Goal: Find specific page/section: Find specific page/section

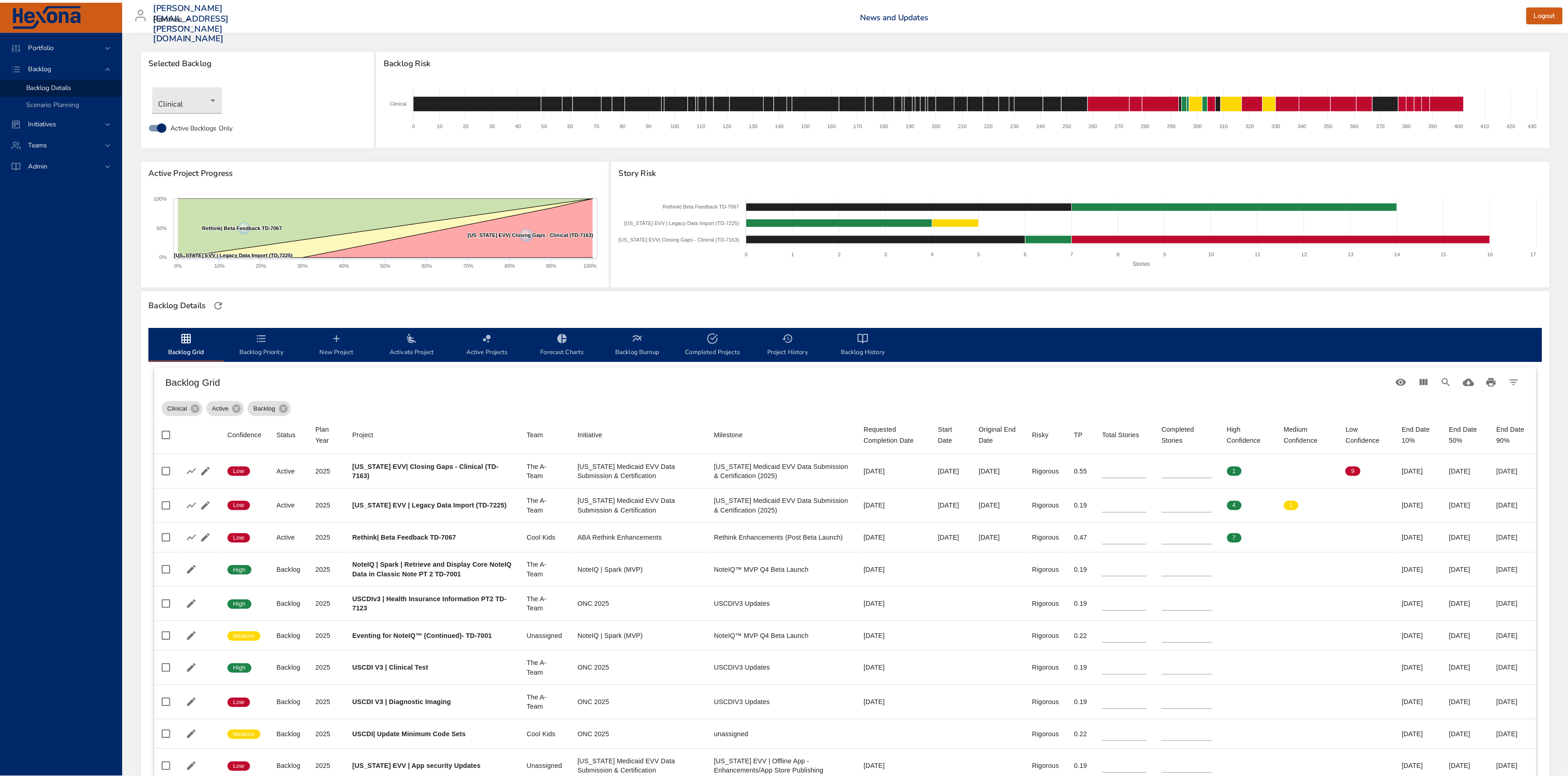
scroll to position [61, 0]
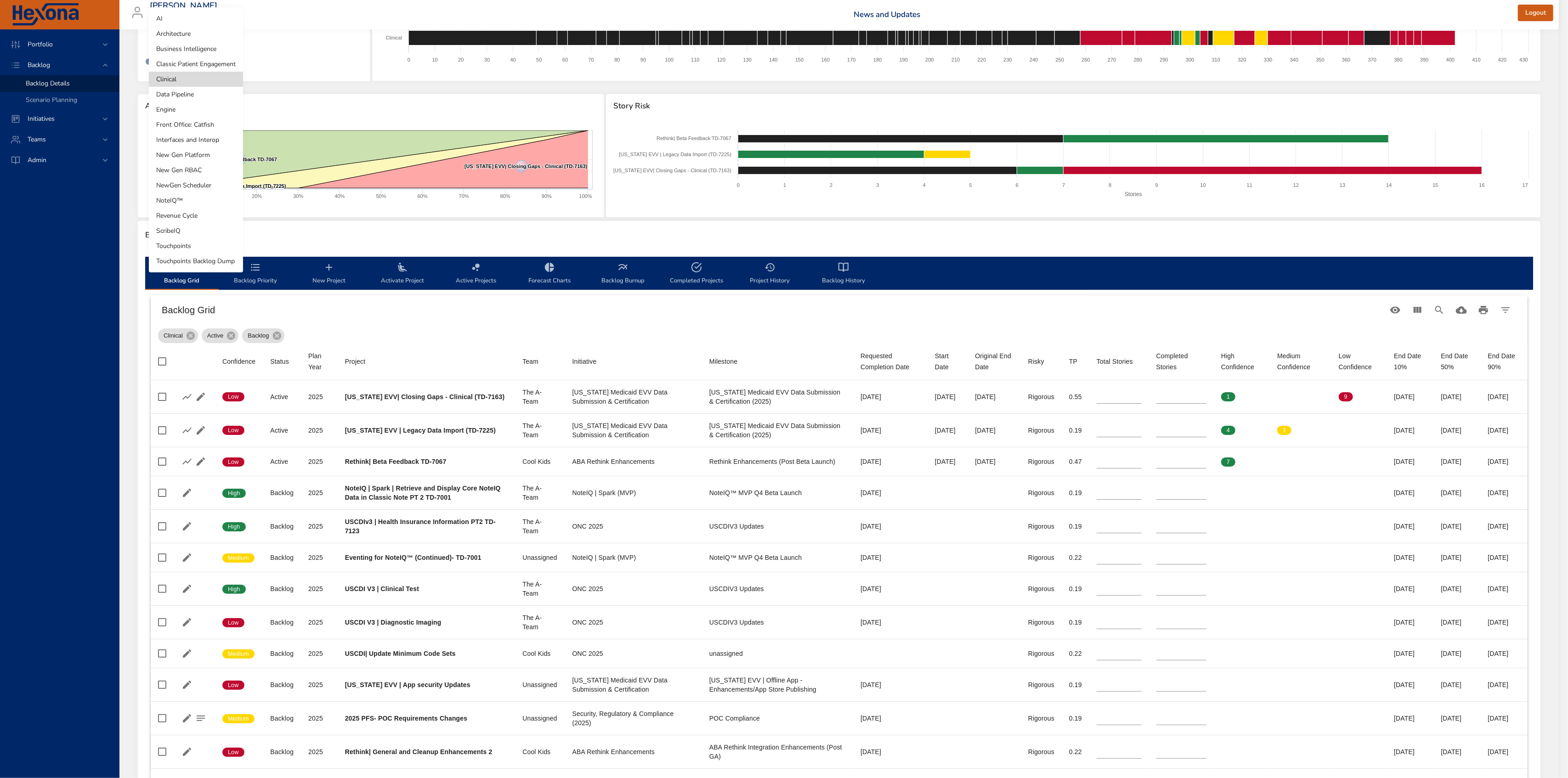
click at [202, 34] on body "Portfolio Backlog Backlog Details Scenario Planning Initiatives Teams Admin [PE…" at bounding box center [784, 327] width 1568 height 778
click at [210, 179] on li "NewGen Scheduler" at bounding box center [196, 185] width 94 height 15
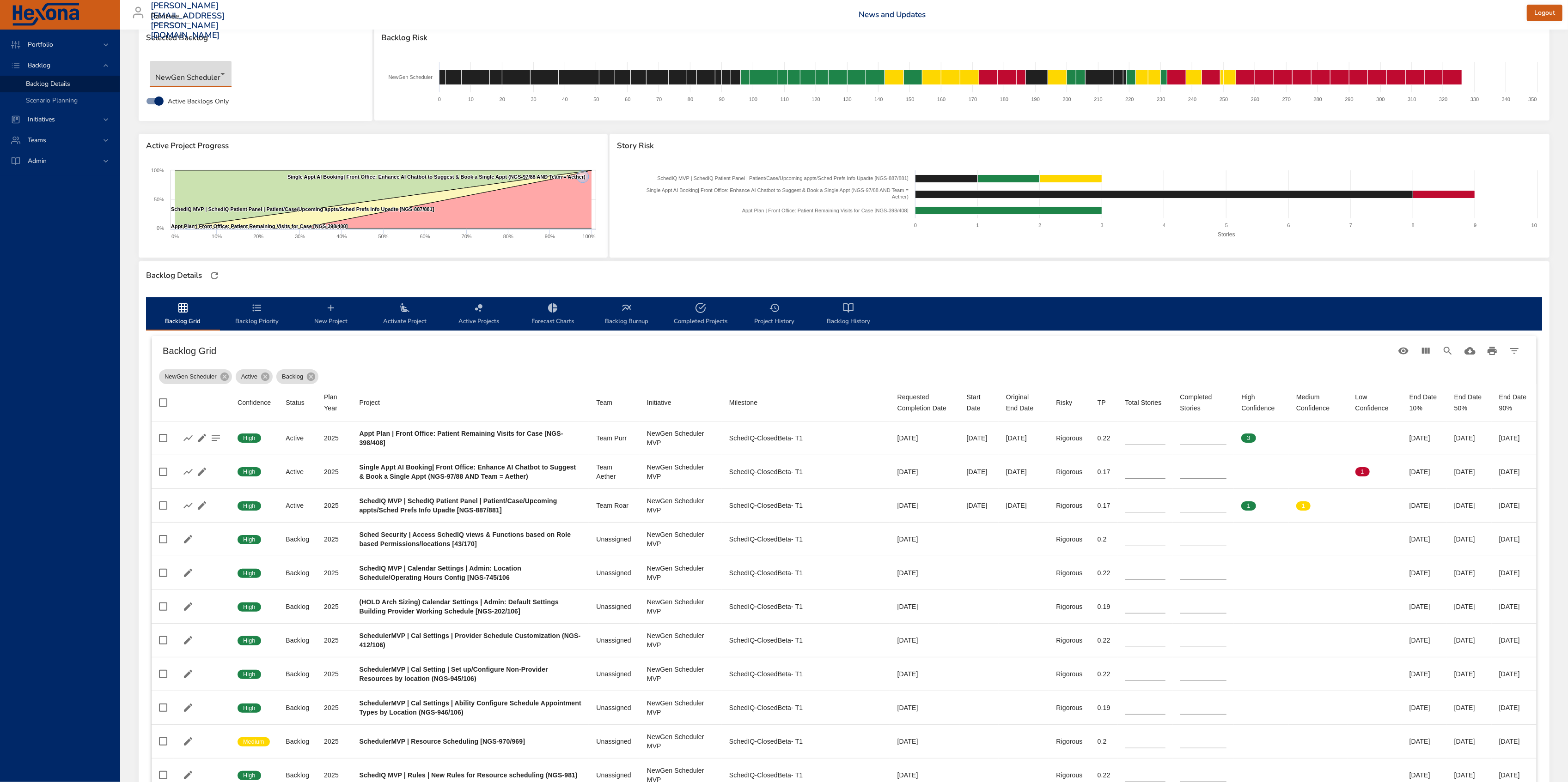
scroll to position [0, 0]
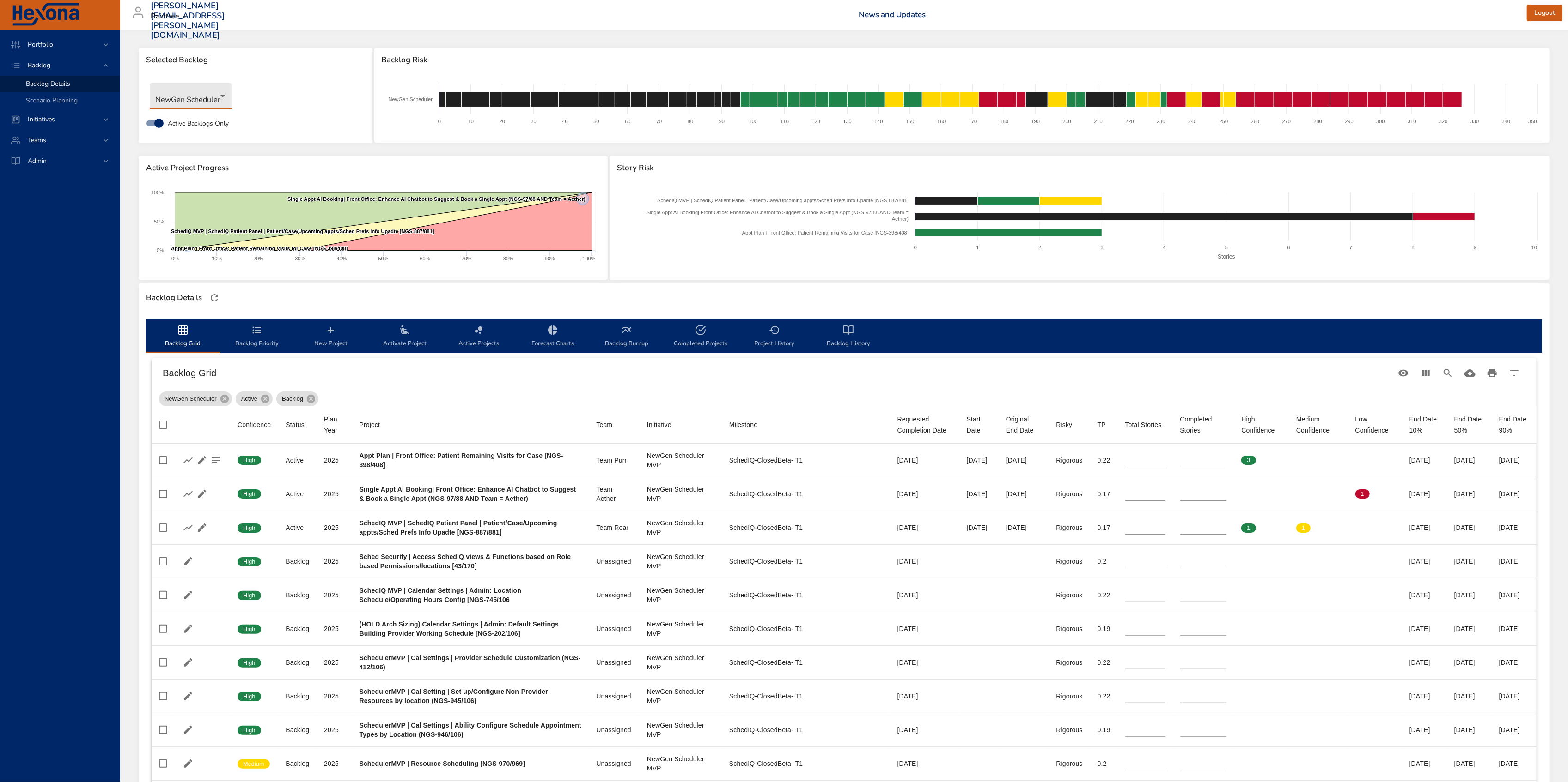
click at [847, 331] on icon "backlog-tab" at bounding box center [847, 330] width 11 height 11
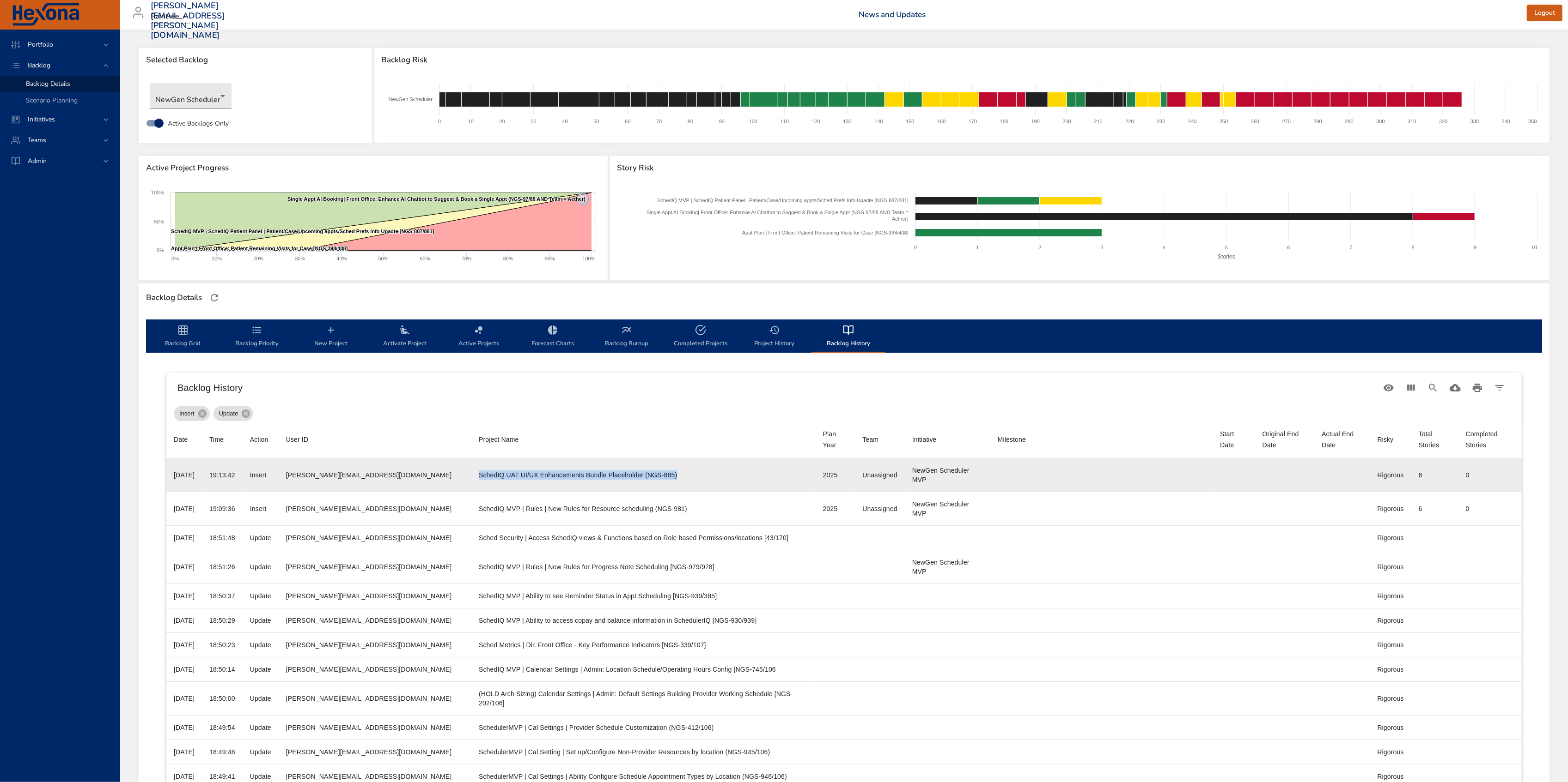
drag, startPoint x: 402, startPoint y: 475, endPoint x: 652, endPoint y: 484, distance: 250.2
click at [652, 484] on td "Project Name SchedIQ UAT UI/UX Enhancements Bundle Placeholder (NGS-885)" at bounding box center [644, 475] width 345 height 34
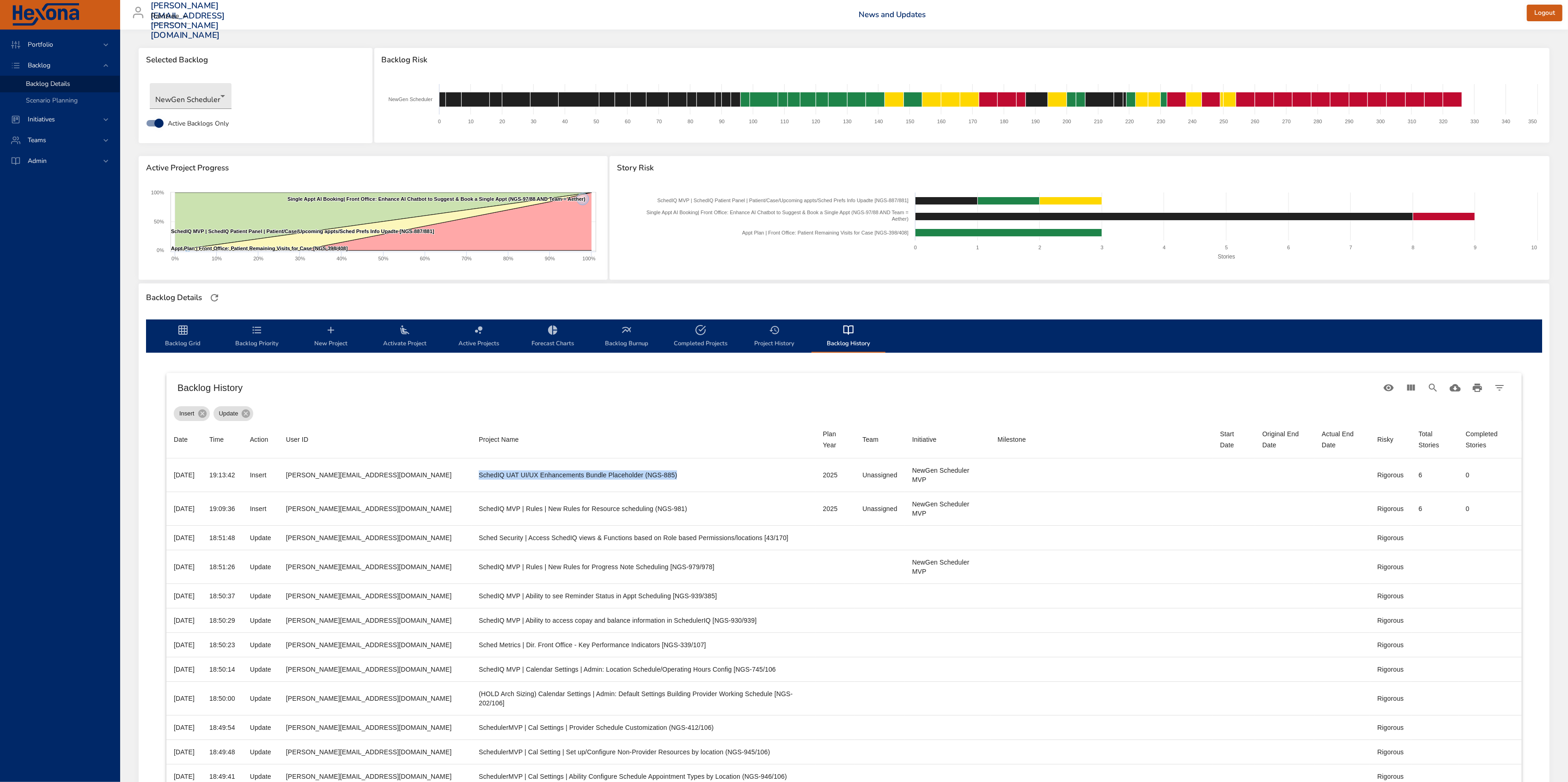
copy div "SchedIQ UAT UI/UX Enhancements Bundle Placeholder (NGS-885)"
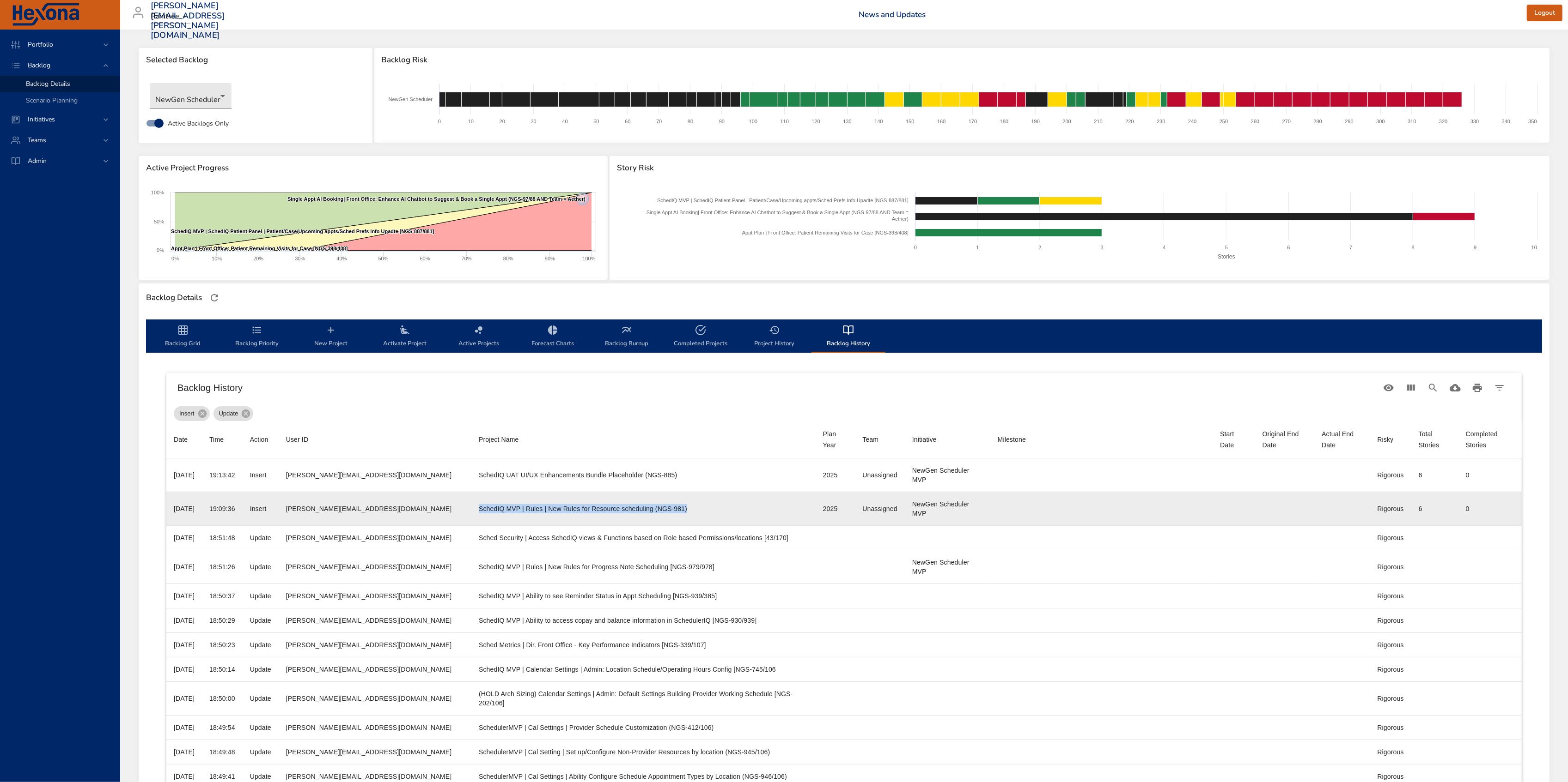
drag, startPoint x: 403, startPoint y: 510, endPoint x: 628, endPoint y: 521, distance: 225.3
click at [628, 521] on td "Project Name SchedIQ MVP | Rules | New Rules for Resource scheduling (NGS-981)" at bounding box center [644, 508] width 345 height 34
copy div "SchedIQ MVP | Rules | New Rules for Resource scheduling (NGS-981)"
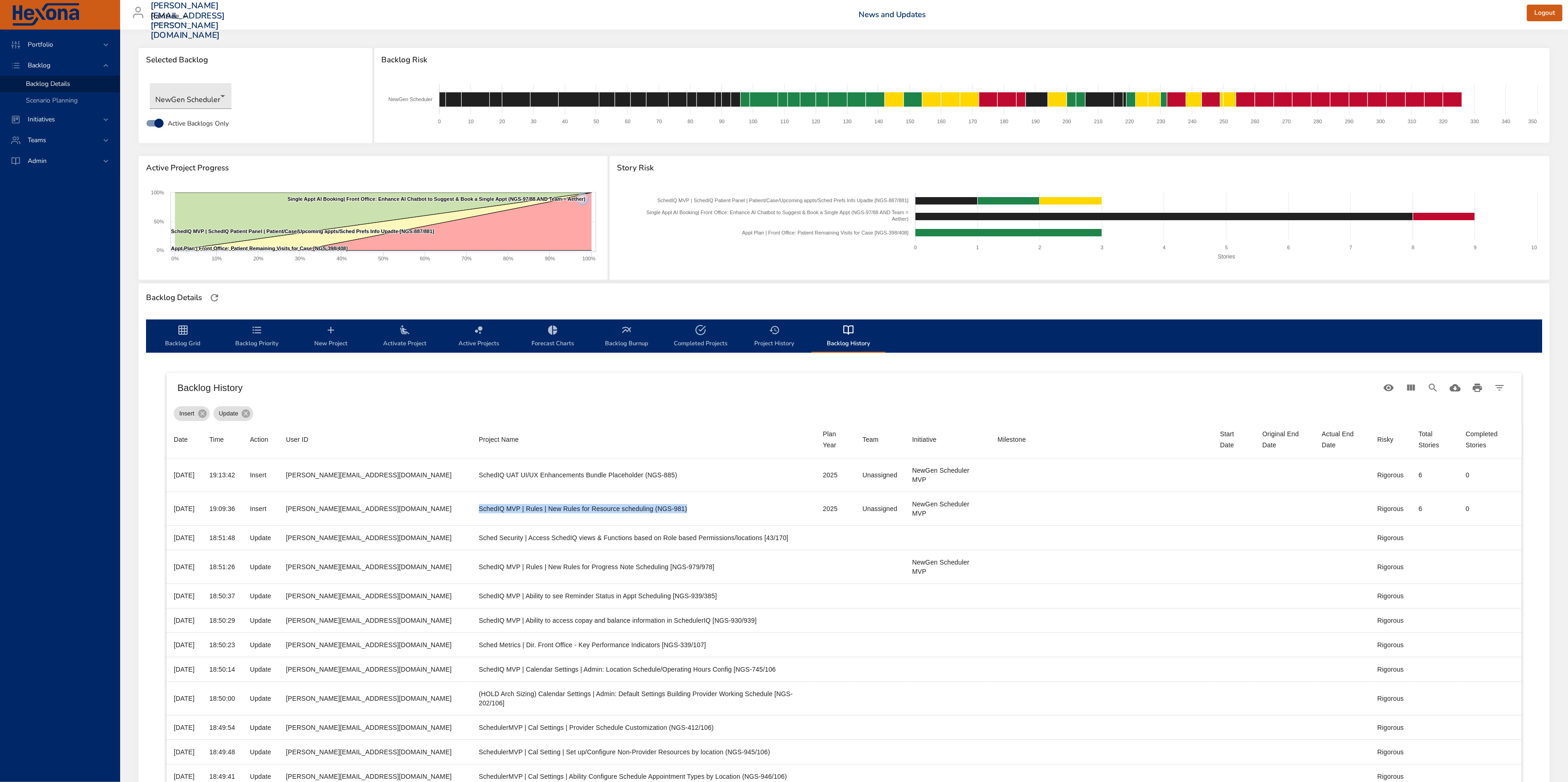
click at [169, 320] on button "Backlog Grid" at bounding box center [183, 336] width 74 height 33
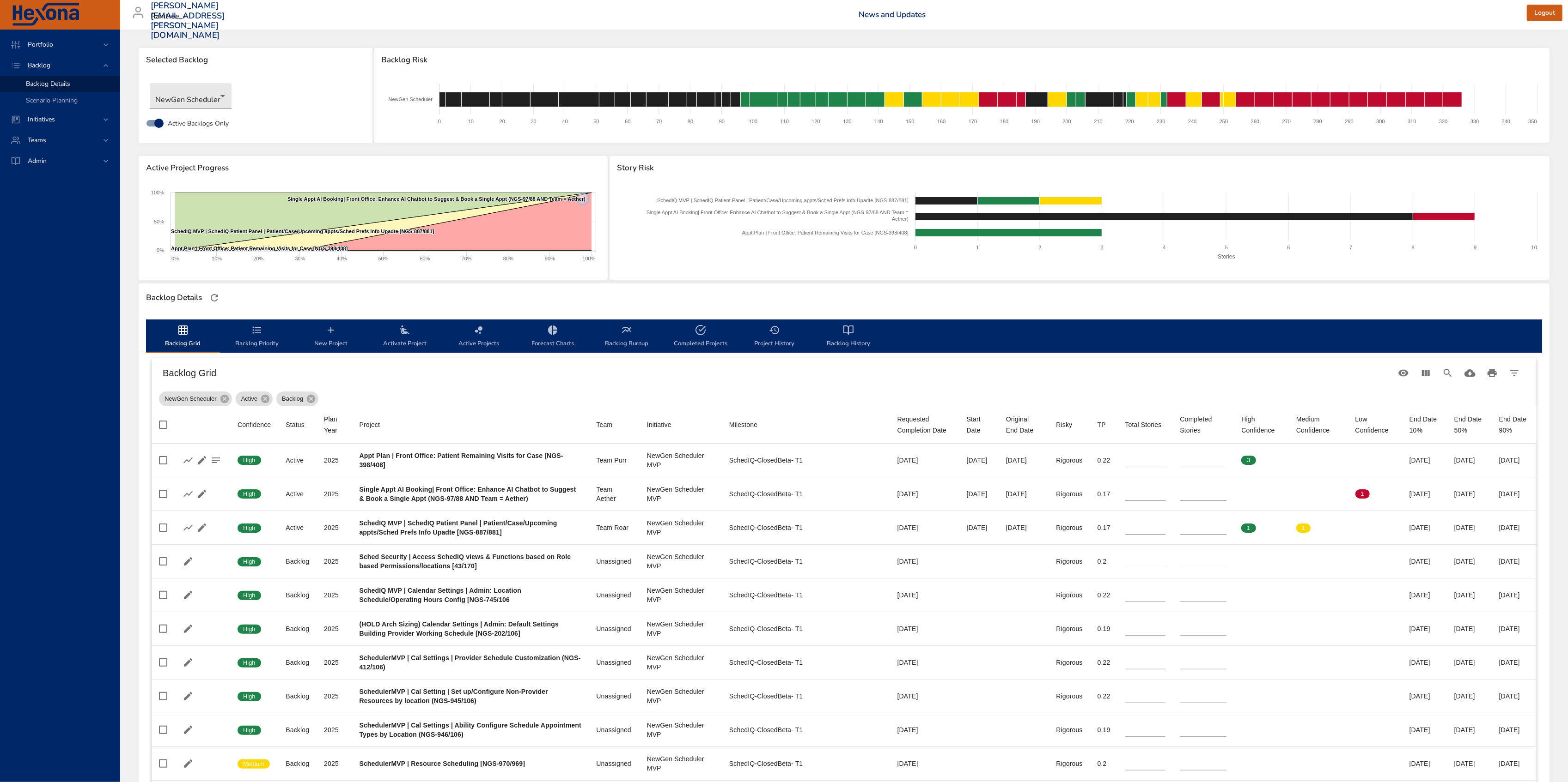
click at [189, 335] on span "Backlog Grid" at bounding box center [183, 337] width 63 height 25
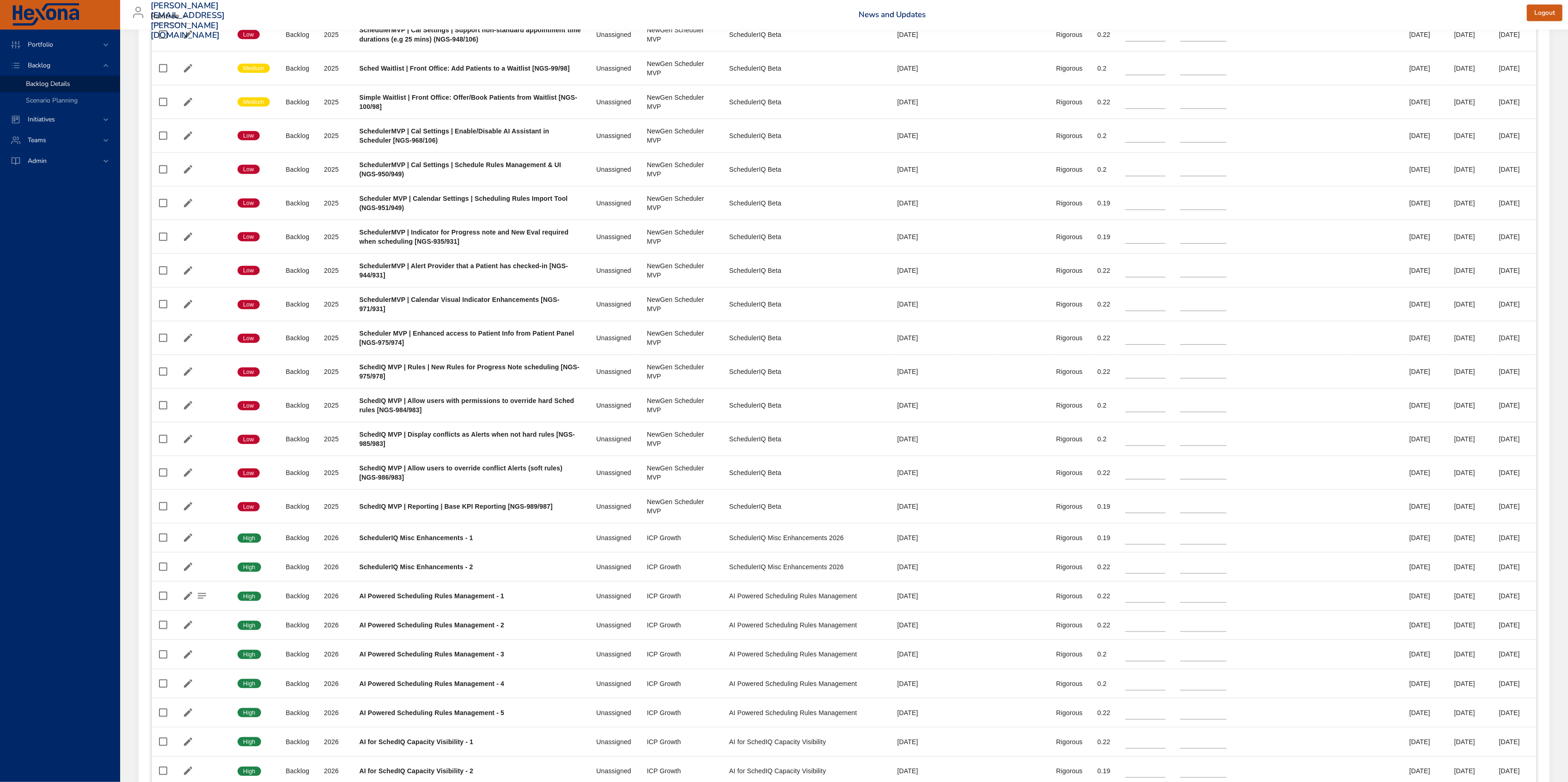
scroll to position [1416, 0]
